Goal: Transaction & Acquisition: Purchase product/service

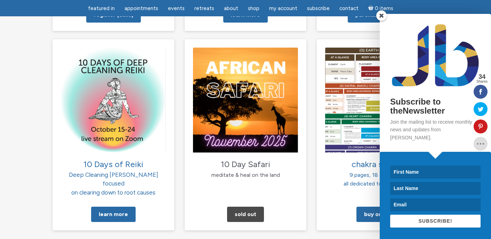
scroll to position [705, 0]
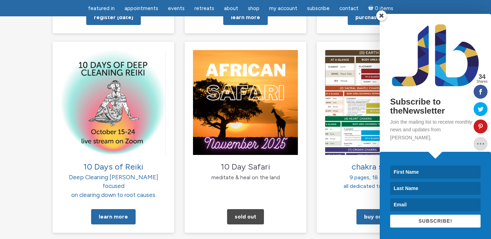
click at [380, 21] on span at bounding box center [381, 15] width 10 height 10
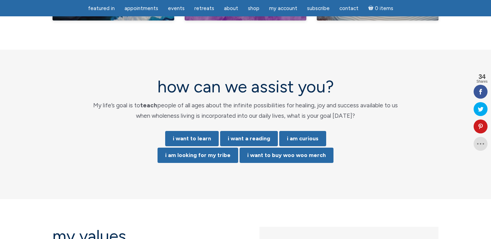
scroll to position [1406, 0]
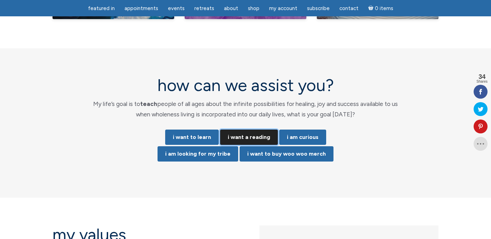
click at [253, 130] on link "i want a reading" at bounding box center [249, 137] width 58 height 15
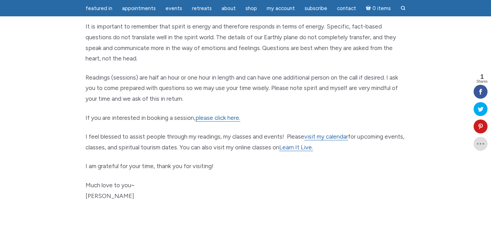
scroll to position [335, 0]
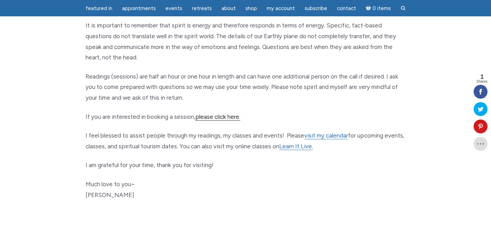
click at [216, 116] on link "please click here." at bounding box center [218, 116] width 45 height 7
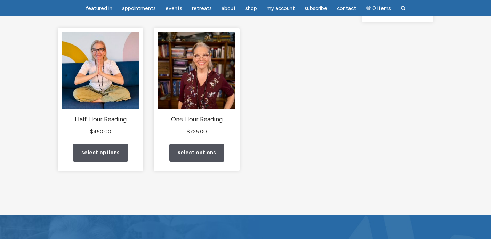
scroll to position [93, 0]
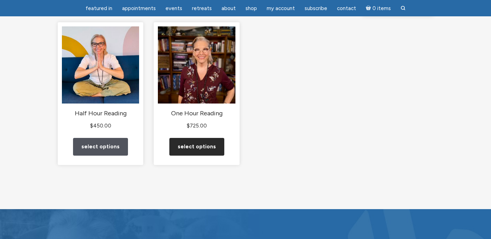
click at [207, 156] on link "Select options" at bounding box center [196, 147] width 55 height 18
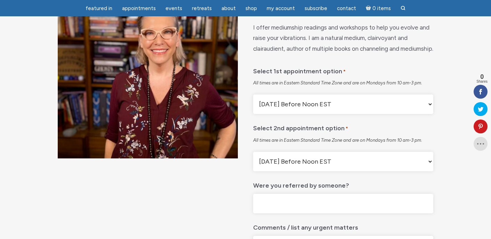
scroll to position [91, 0]
click at [328, 114] on select "Monday Before Noon EST Monday After Noon EST First Available" at bounding box center [343, 103] width 180 height 19
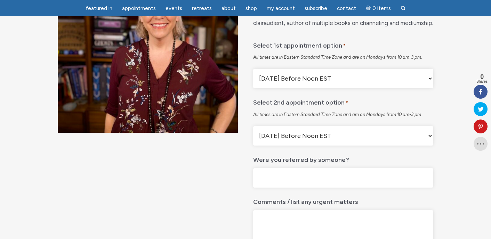
scroll to position [141, 0]
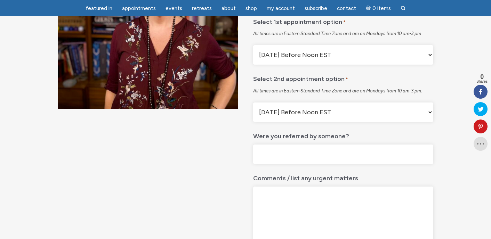
click at [343, 122] on select "Monday Before Noon EST Monday After Noon EST First Available" at bounding box center [343, 112] width 180 height 19
click at [339, 65] on select "Monday Before Noon EST Monday After Noon EST First Available" at bounding box center [343, 54] width 180 height 19
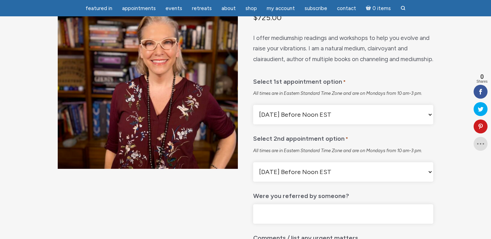
scroll to position [79, 0]
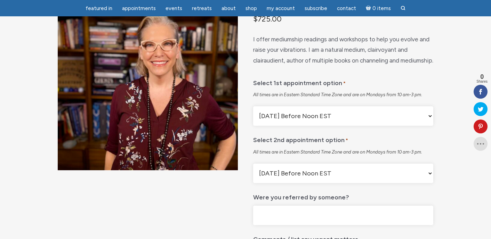
click at [358, 126] on select "Monday Before Noon EST Monday After Noon EST First Available" at bounding box center [343, 115] width 180 height 19
select select "Monday After Noon EST"
click at [318, 183] on select "Monday Before Noon EST Monday After Noon EST First Available" at bounding box center [343, 173] width 180 height 19
select select "First Available"
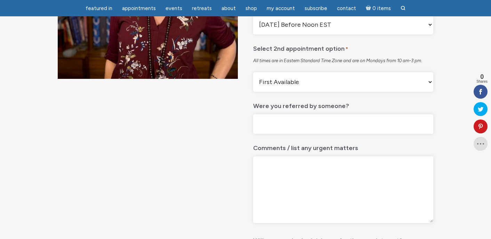
scroll to position [177, 0]
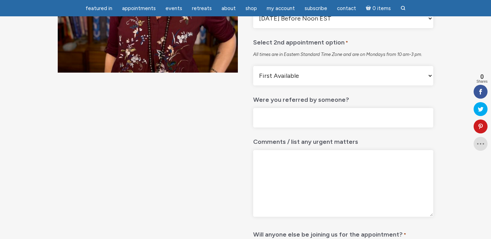
click at [282, 128] on input "Were you referred by someone?" at bounding box center [343, 118] width 180 height 20
type input "y"
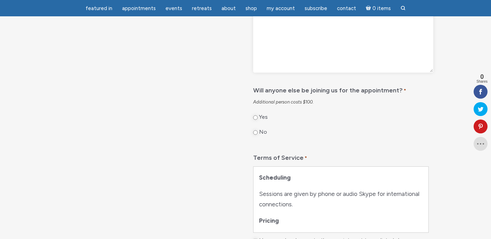
scroll to position [322, 0]
type input "Yes"
click at [255, 134] on input "No" at bounding box center [255, 131] width 5 height 5
radio input "true"
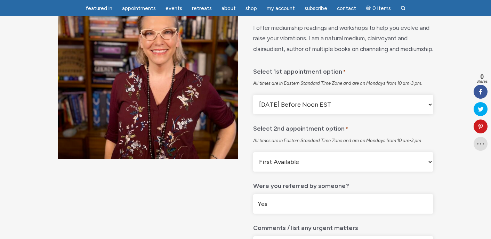
scroll to position [90, 0]
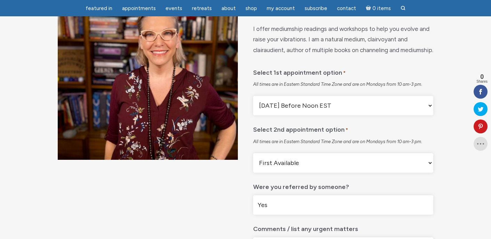
click at [319, 115] on select "Monday Before Noon EST Monday After Noon EST First Available" at bounding box center [343, 105] width 180 height 19
select select "First Available"
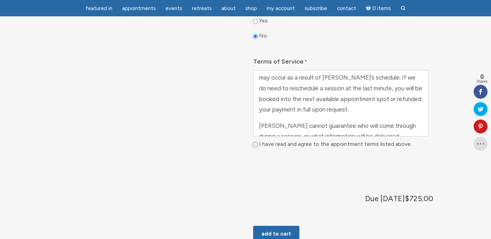
scroll to position [330, 0]
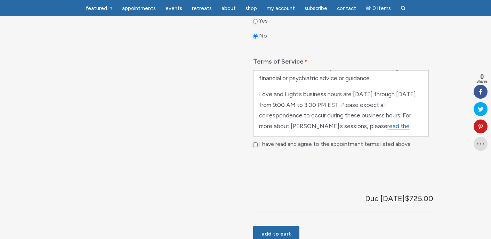
click at [255, 147] on input "I have read and agree to the appointment terms listed above." at bounding box center [255, 145] width 5 height 5
checkbox input "true"
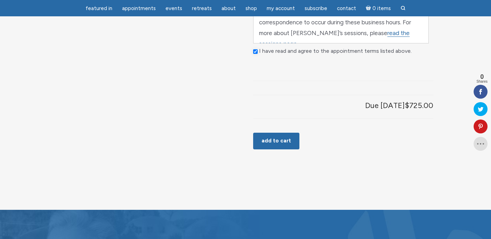
scroll to position [523, 0]
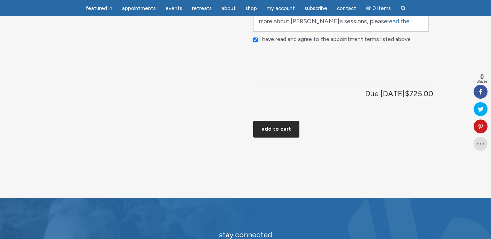
click at [278, 138] on button "Add to cart" at bounding box center [276, 129] width 46 height 17
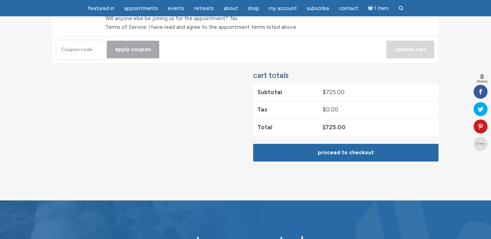
scroll to position [201, 0]
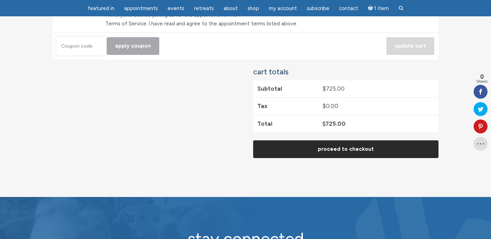
click at [284, 149] on link "Proceed to checkout" at bounding box center [345, 150] width 185 height 18
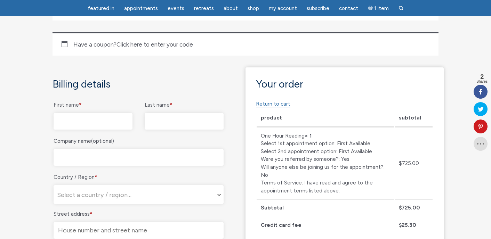
scroll to position [116, 0]
click at [94, 121] on input "First name *" at bounding box center [93, 120] width 79 height 17
type input "Katura"
click at [181, 120] on input "Last name *" at bounding box center [184, 120] width 79 height 17
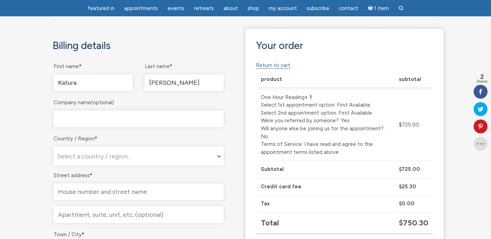
scroll to position [156, 0]
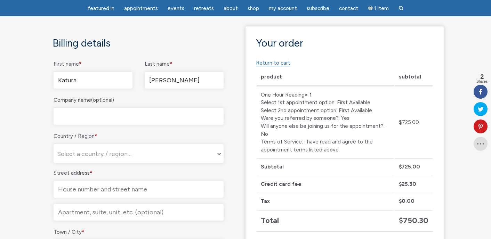
type input "Britt"
click at [110, 115] on input "Company name (optional)" at bounding box center [139, 116] width 170 height 17
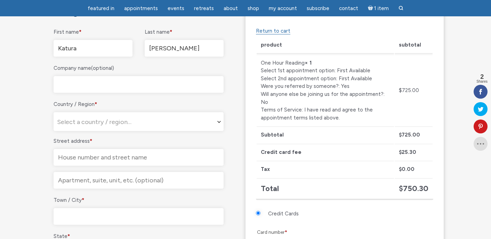
scroll to position [189, 0]
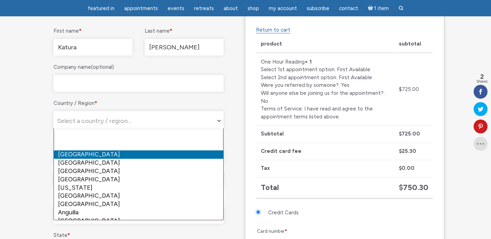
click at [101, 119] on span "Select a country / region…" at bounding box center [94, 121] width 74 height 8
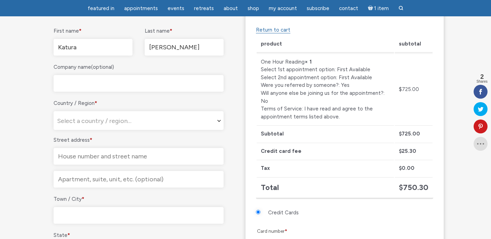
click at [92, 119] on span "Select a country / region…" at bounding box center [94, 121] width 74 height 8
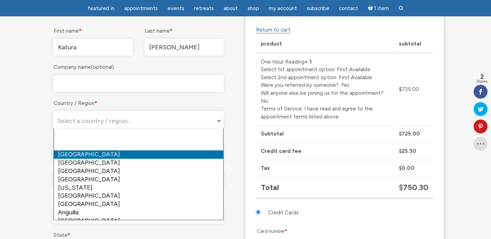
click at [89, 122] on span "Select a country / region…" at bounding box center [94, 121] width 74 height 8
click at [87, 138] on input "text" at bounding box center [138, 140] width 167 height 20
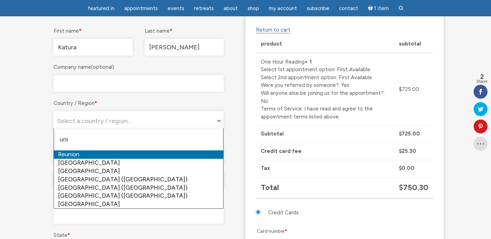
type input "uni"
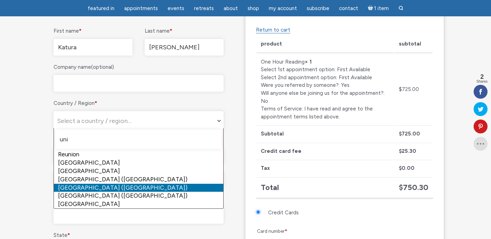
select select "US"
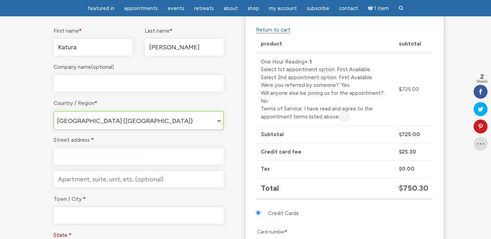
click at [83, 154] on input "Street address *" at bounding box center [139, 156] width 170 height 17
type input "[STREET_ADDRESS]"
click at [76, 214] on input "Town / City *" at bounding box center [139, 215] width 170 height 17
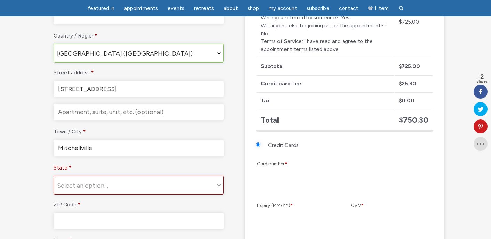
scroll to position [257, 0]
type input "Mitchellville"
click at [82, 179] on span "Select an option…" at bounding box center [138, 184] width 169 height 19
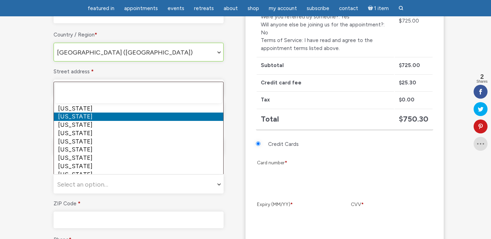
click at [104, 93] on input "text" at bounding box center [138, 93] width 167 height 20
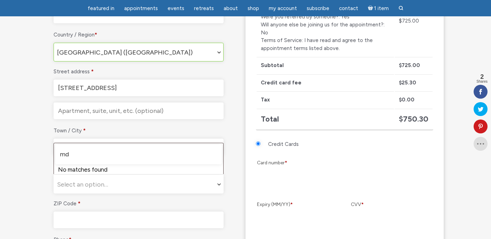
type input "m"
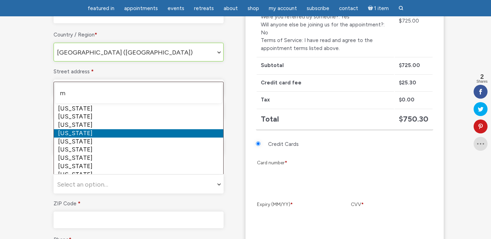
select select "MD"
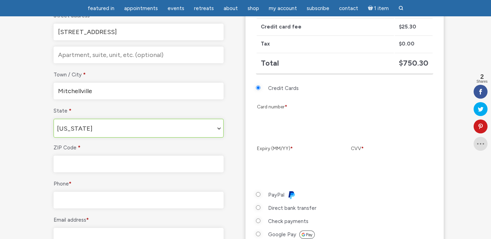
scroll to position [326, 0]
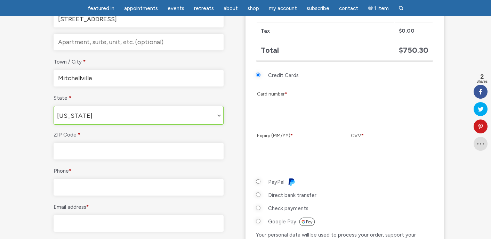
click at [82, 152] on input "ZIP Code *" at bounding box center [139, 151] width 170 height 17
type input "20721"
click at [83, 188] on input "Phone *" at bounding box center [139, 187] width 170 height 17
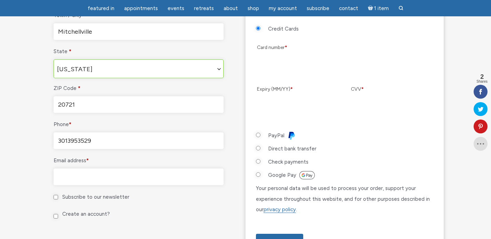
scroll to position [375, 0]
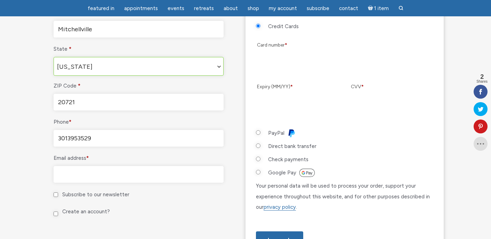
type input "3013953529"
click at [82, 177] on input "Email address *" at bounding box center [139, 174] width 170 height 17
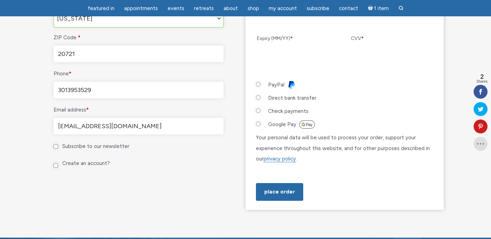
scroll to position [427, 0]
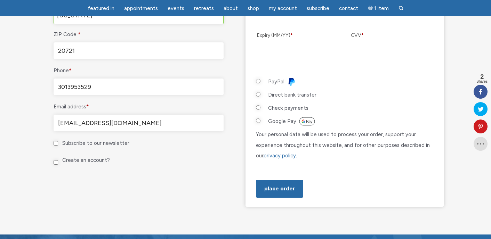
type input "kkice12345@gmail.com"
click at [55, 160] on input "Create an account?" at bounding box center [56, 162] width 5 height 5
checkbox input "true"
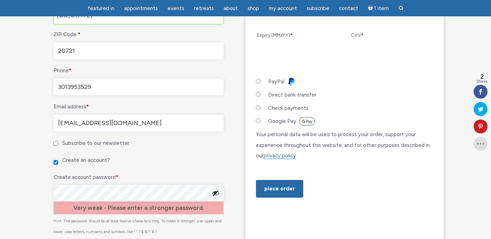
click at [216, 191] on button "Show password" at bounding box center [216, 194] width 8 height 8
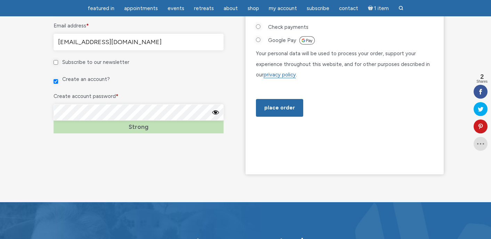
scroll to position [509, 0]
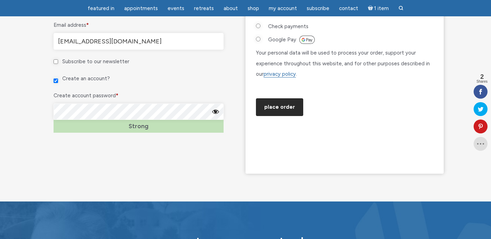
click at [288, 116] on button "Place order" at bounding box center [279, 107] width 47 height 18
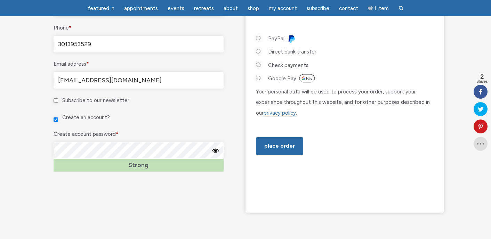
scroll to position [519, 0]
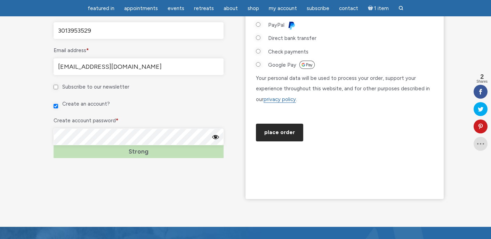
click at [285, 142] on button "Place order" at bounding box center [279, 133] width 47 height 18
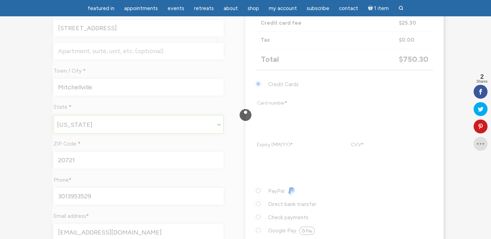
scroll to position [317, 0]
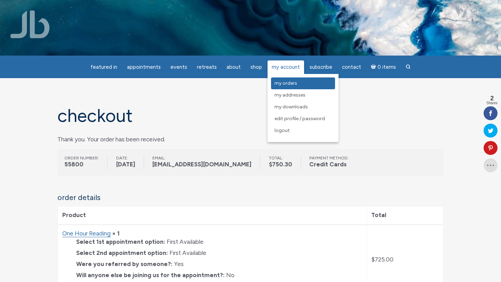
click at [288, 82] on span "My Orders" at bounding box center [285, 83] width 23 height 6
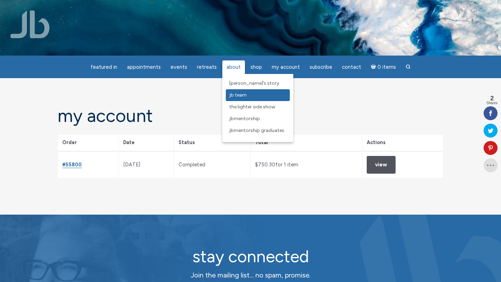
click at [234, 97] on span "JB Team" at bounding box center [237, 95] width 17 height 6
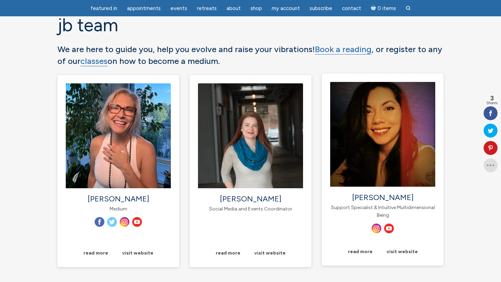
scroll to position [68, 0]
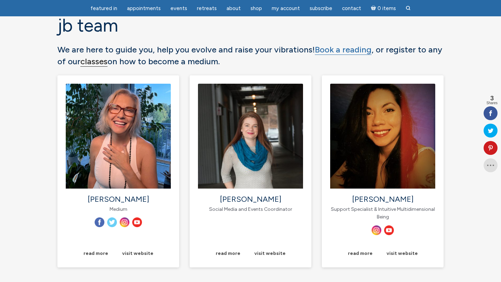
click at [103, 63] on link "classes" at bounding box center [93, 61] width 27 height 10
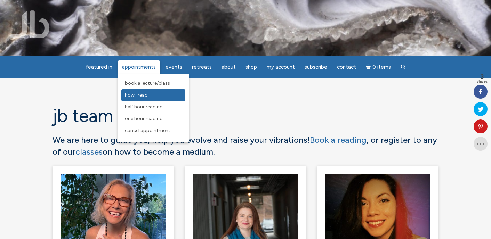
click at [148, 95] on span "How I Read" at bounding box center [136, 95] width 23 height 6
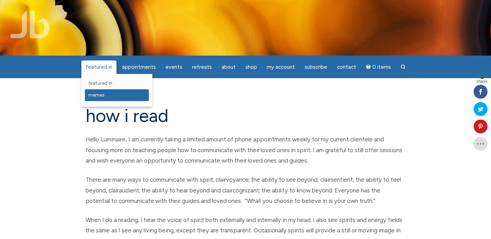
click at [103, 95] on span "Memes" at bounding box center [96, 95] width 16 height 6
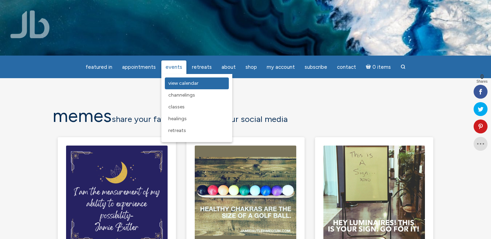
click at [188, 82] on span "View Calendar" at bounding box center [183, 83] width 30 height 6
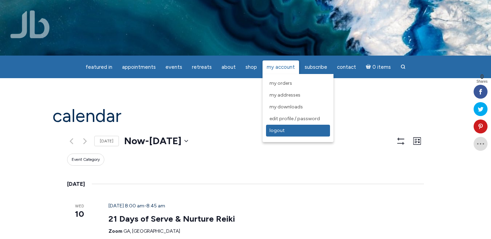
click at [276, 132] on span "Logout" at bounding box center [277, 131] width 15 height 6
